Goal: Information Seeking & Learning: Learn about a topic

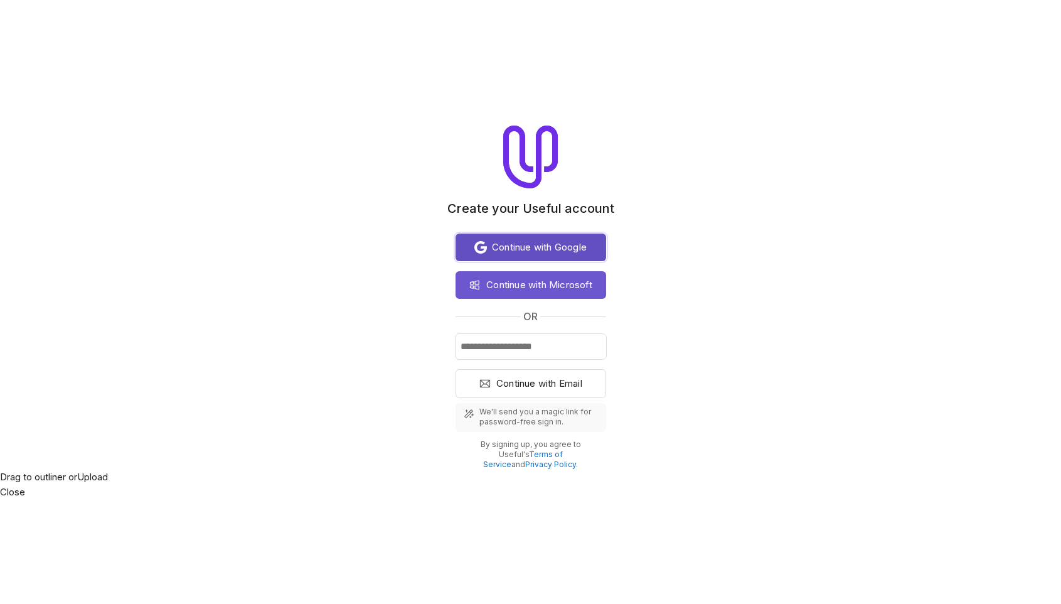
click at [521, 242] on span "Continue with Google" at bounding box center [539, 247] width 95 height 15
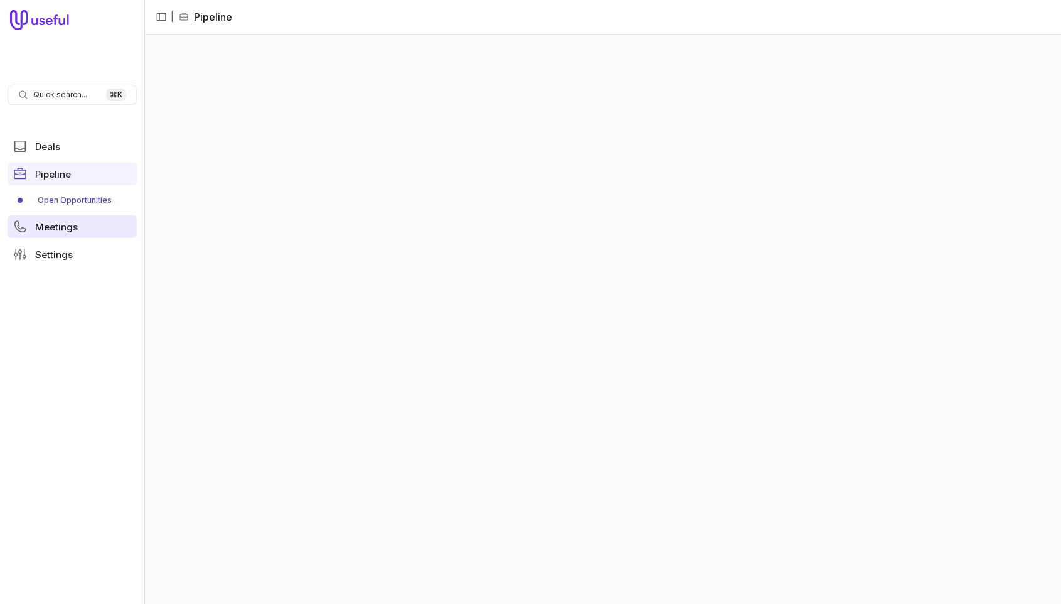
click at [51, 231] on span "Meetings" at bounding box center [56, 226] width 43 height 9
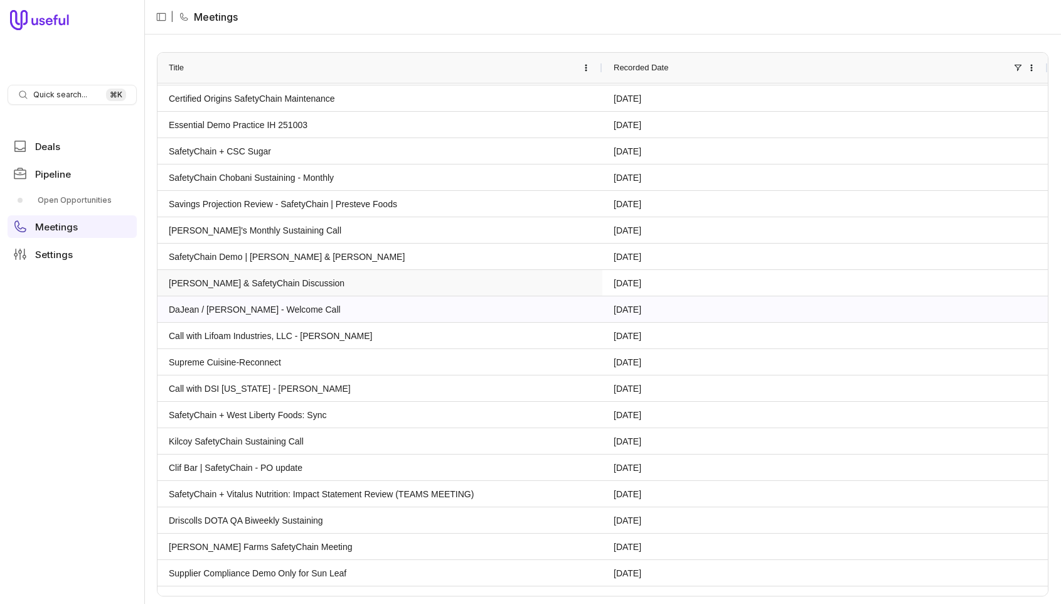
scroll to position [239, 0]
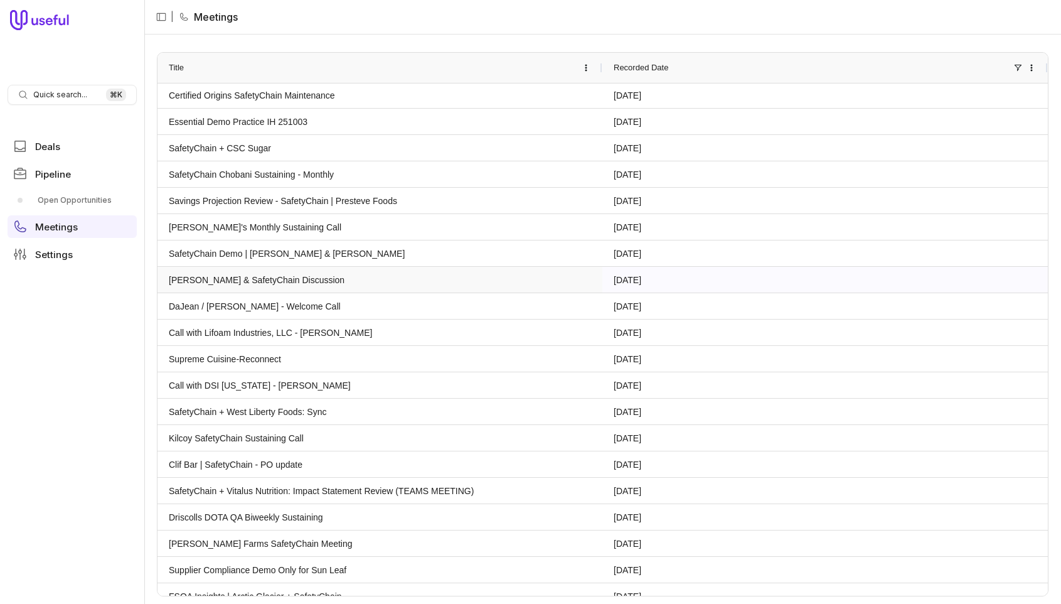
click at [249, 281] on link "Crosby's & SafetyChain Discussion" at bounding box center [380, 279] width 422 height 24
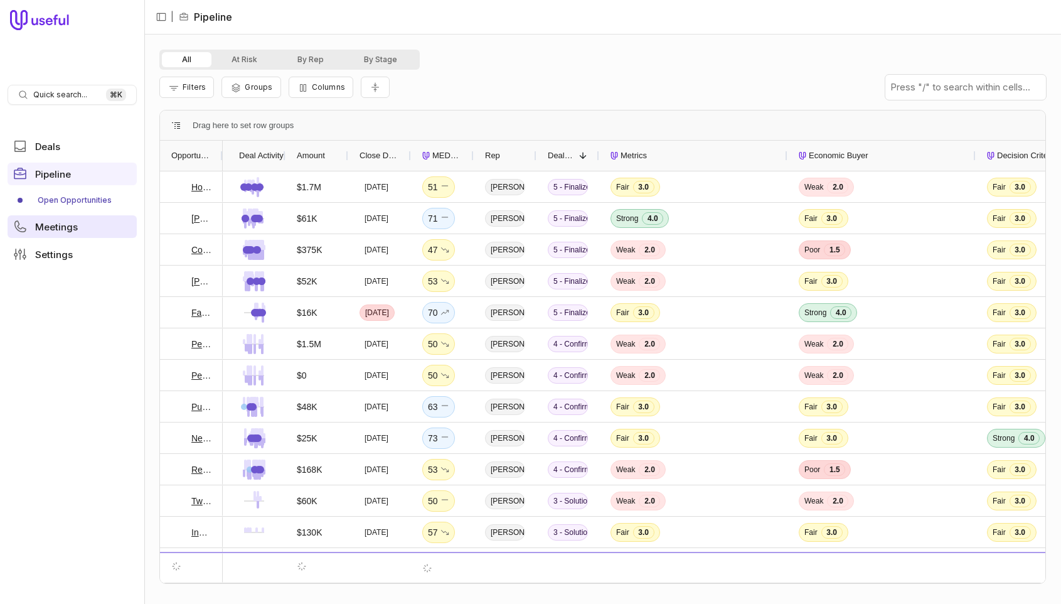
click at [82, 226] on link "Meetings" at bounding box center [72, 226] width 129 height 23
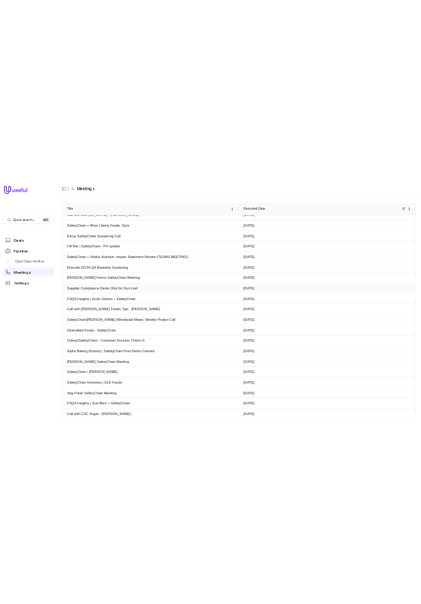
scroll to position [569, 0]
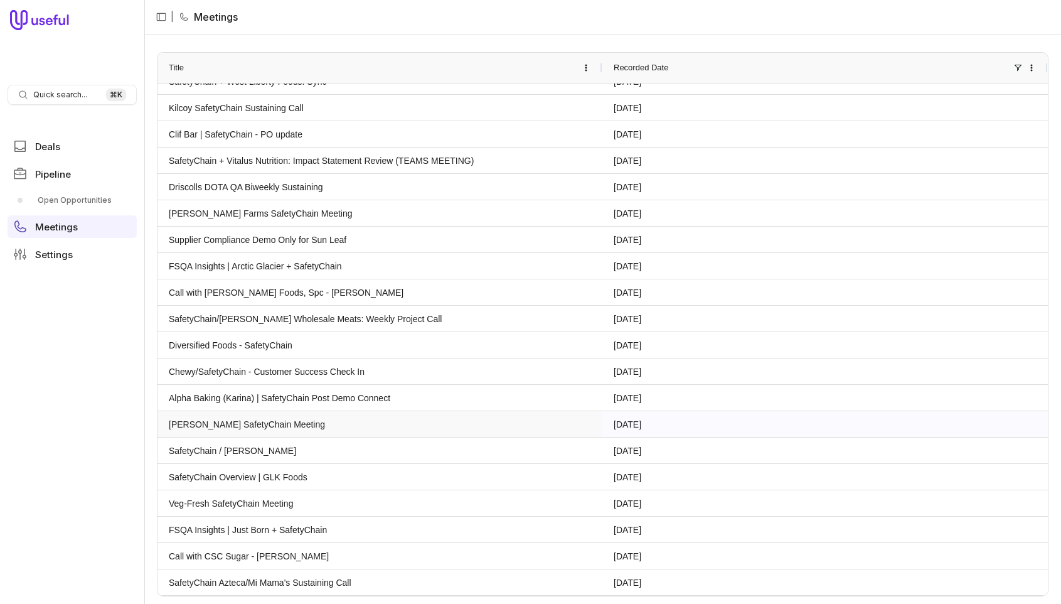
click at [233, 422] on link "Sokol SafetyChain Meeting" at bounding box center [380, 424] width 422 height 24
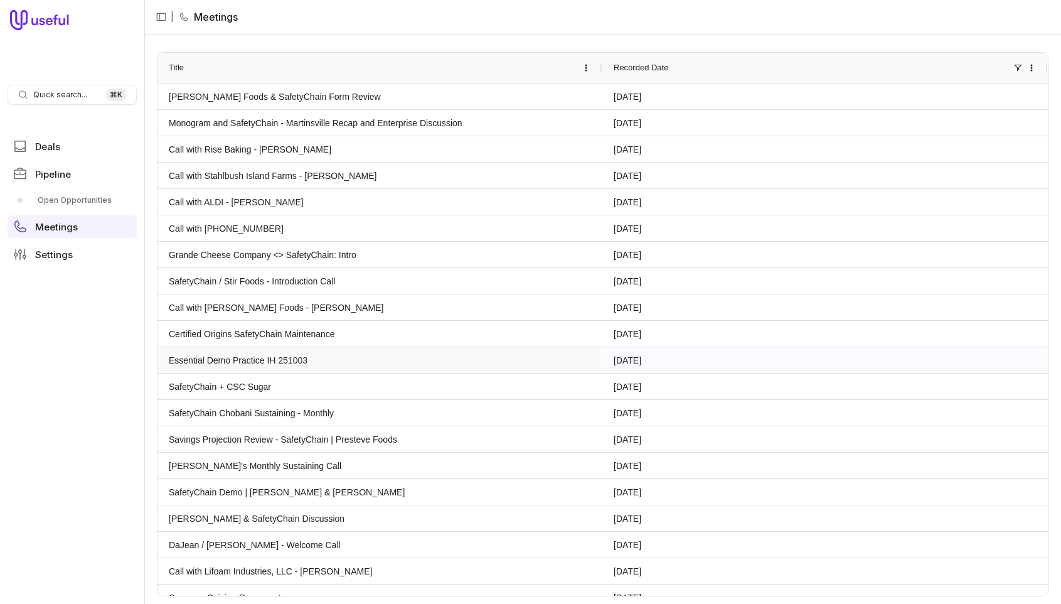
click at [258, 367] on link "Essential Demo Practice IH 251003" at bounding box center [380, 360] width 422 height 24
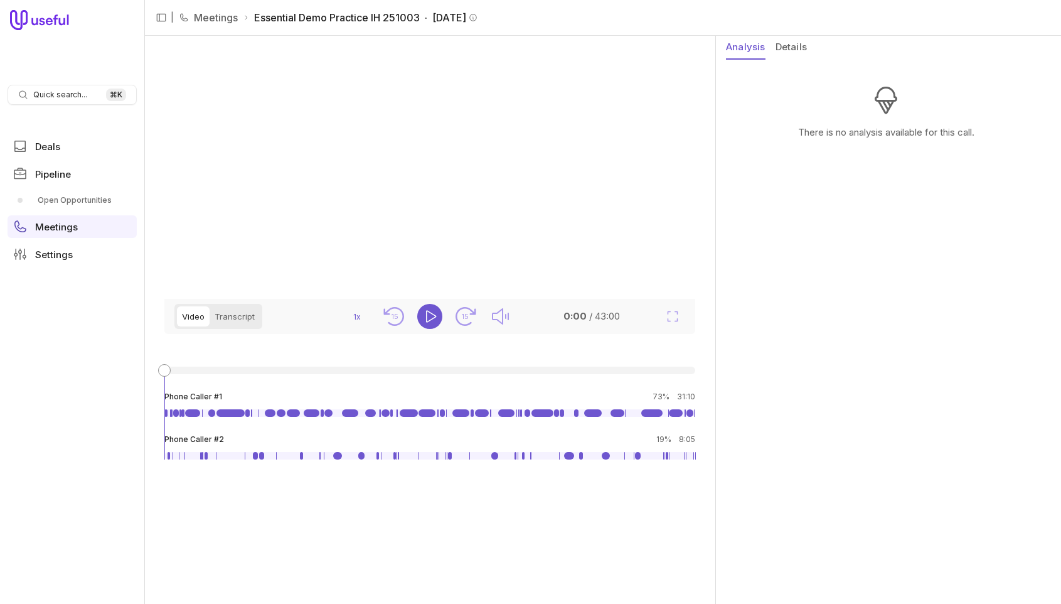
click at [74, 402] on nav "Quick search... ⌘ K Deals Pipeline Open Opportunities Meetings Settings" at bounding box center [72, 302] width 144 height 604
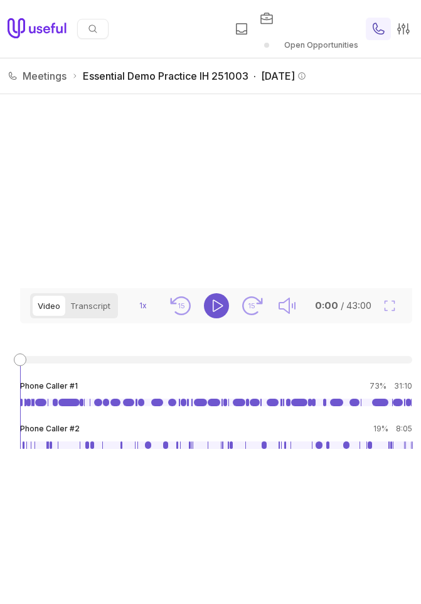
click at [35, 82] on link "Meetings" at bounding box center [45, 75] width 44 height 15
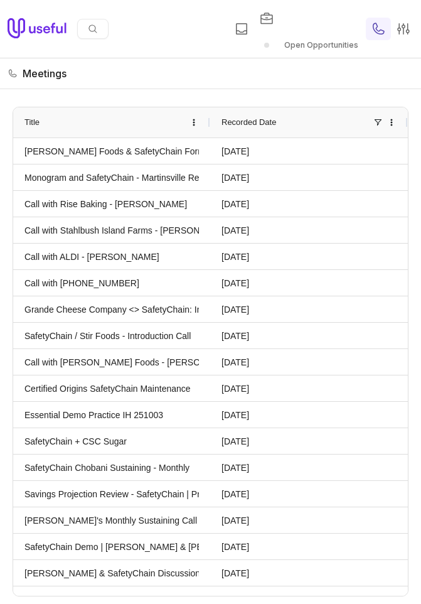
click at [41, 26] on icon at bounding box center [38, 28] width 60 height 20
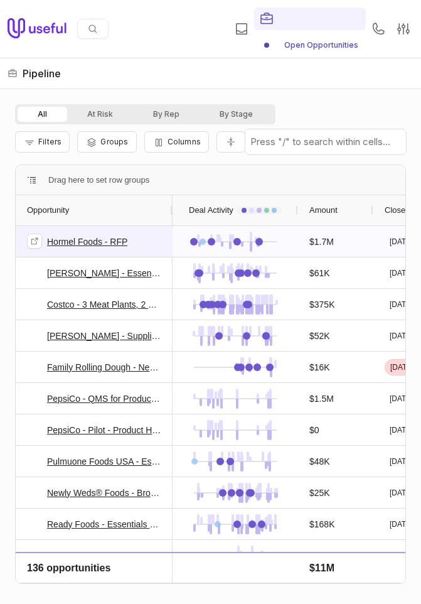
click at [88, 240] on link "Hormel Foods - RFP" at bounding box center [87, 241] width 80 height 15
